Goal: Find contact information: Find contact information

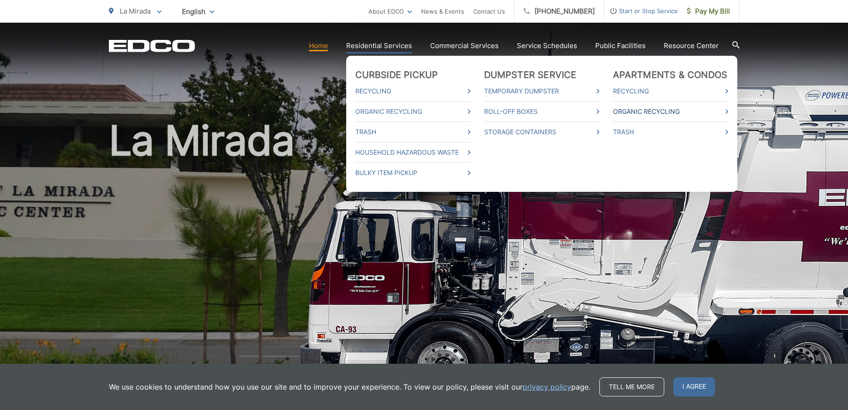
click at [649, 108] on link "Organic Recycling" at bounding box center [670, 111] width 115 height 11
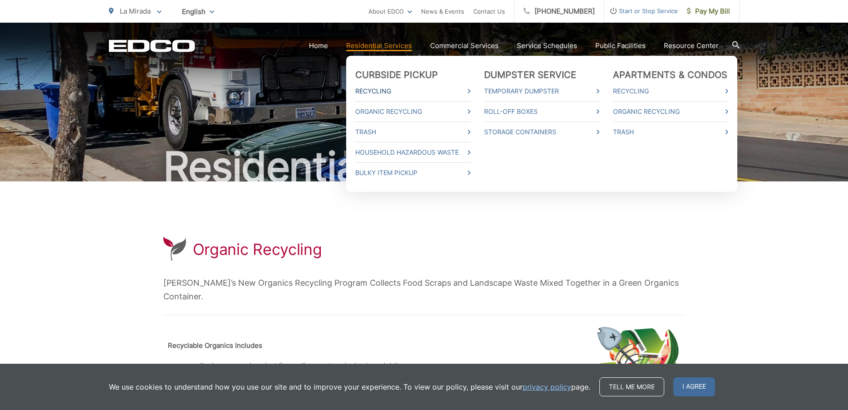
click at [418, 89] on link "Recycling" at bounding box center [412, 91] width 115 height 11
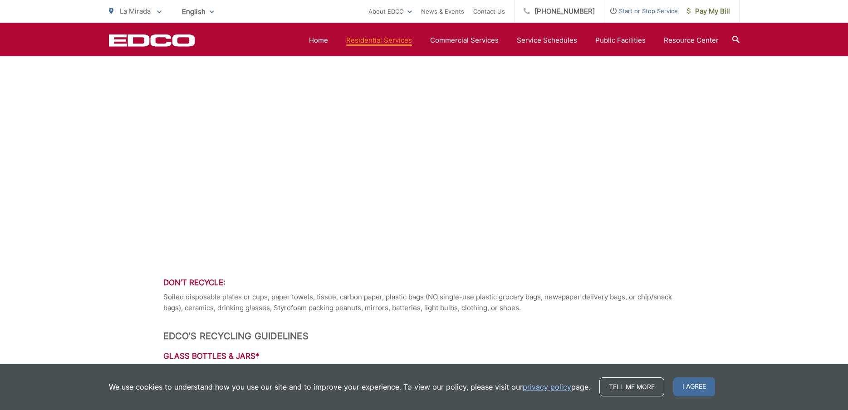
scroll to position [325, 0]
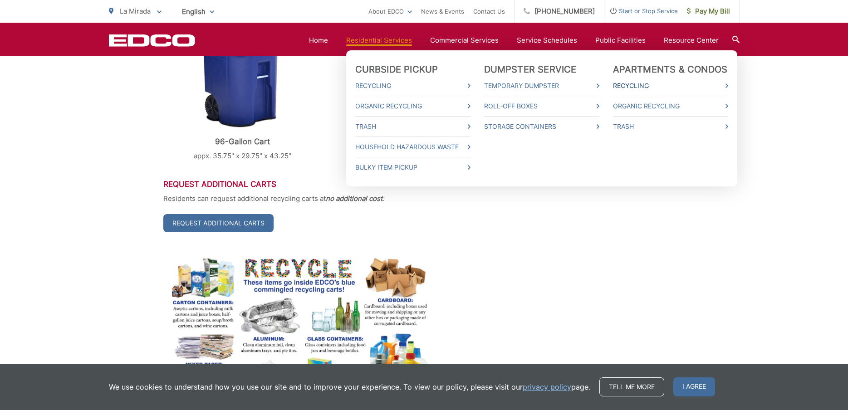
click at [652, 84] on link "Recycling" at bounding box center [670, 85] width 115 height 11
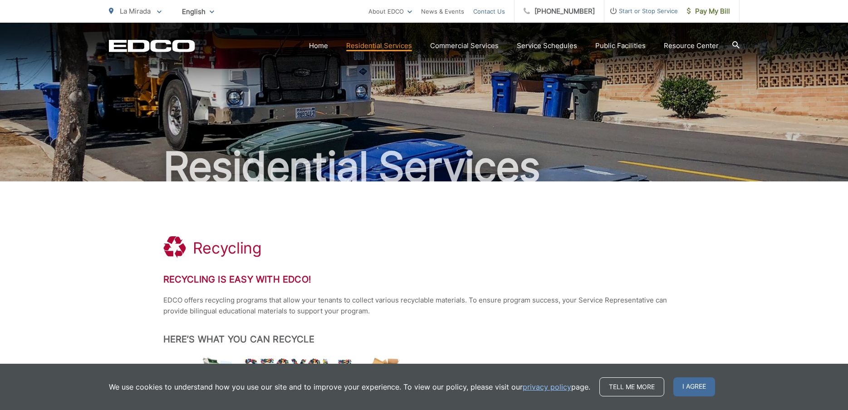
click at [488, 7] on link "Contact Us" at bounding box center [489, 11] width 32 height 11
